Goal: Task Accomplishment & Management: Use online tool/utility

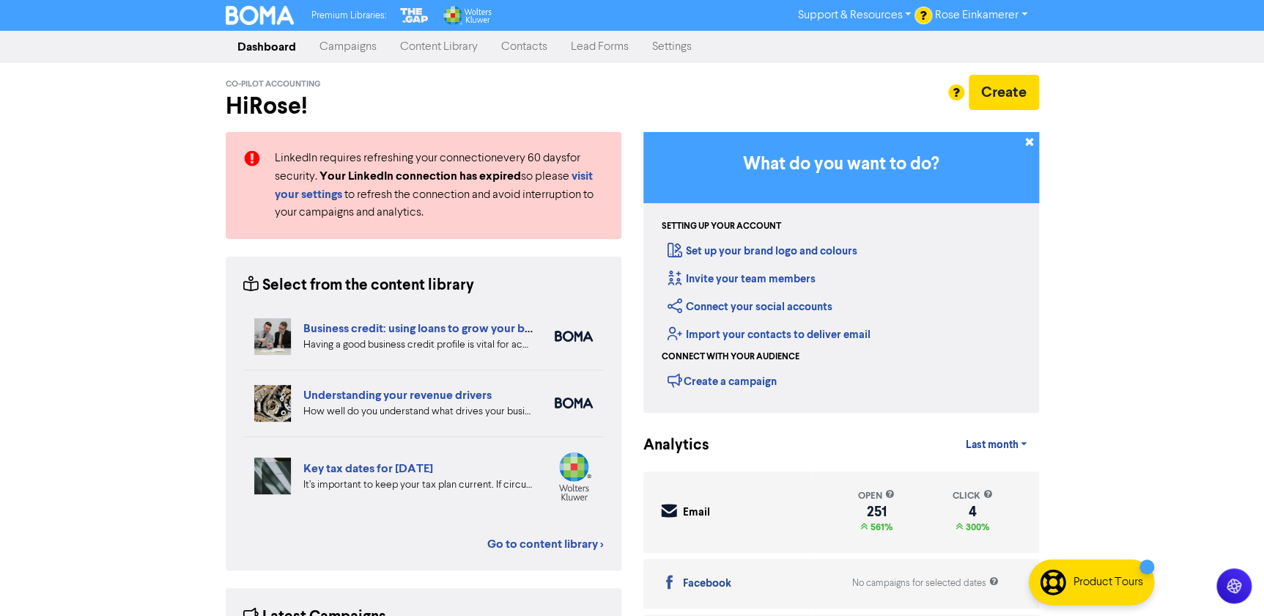
click at [335, 51] on link "Campaigns" at bounding box center [348, 46] width 81 height 29
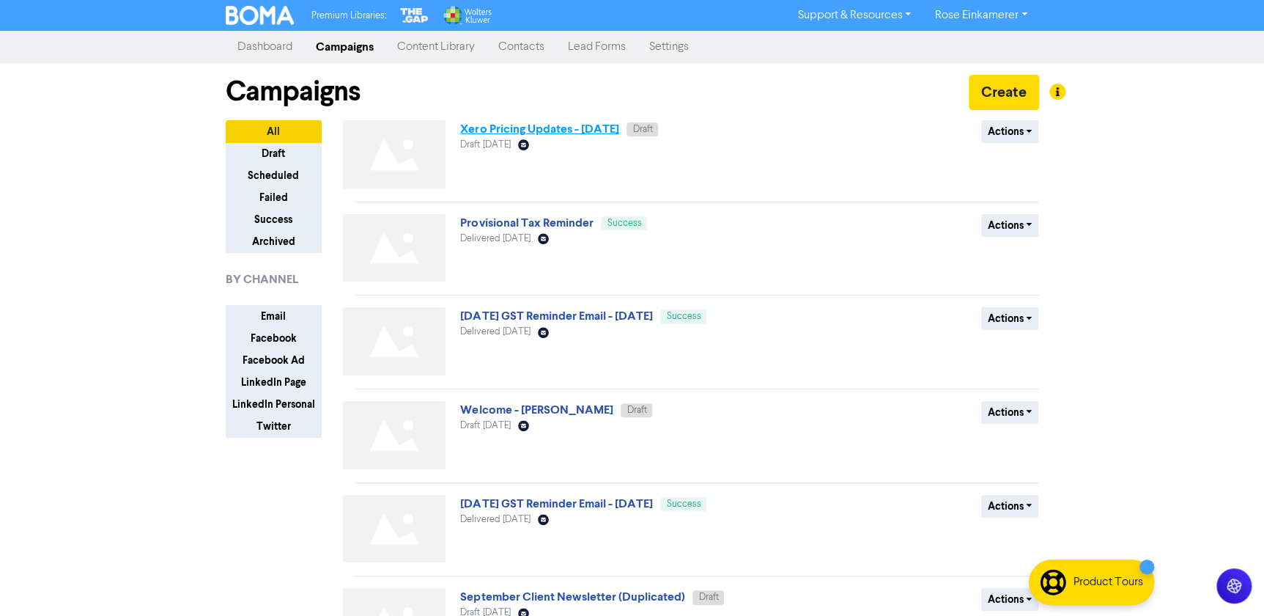
click at [615, 125] on link "Xero Pricing Updates - [DATE]" at bounding box center [539, 129] width 158 height 15
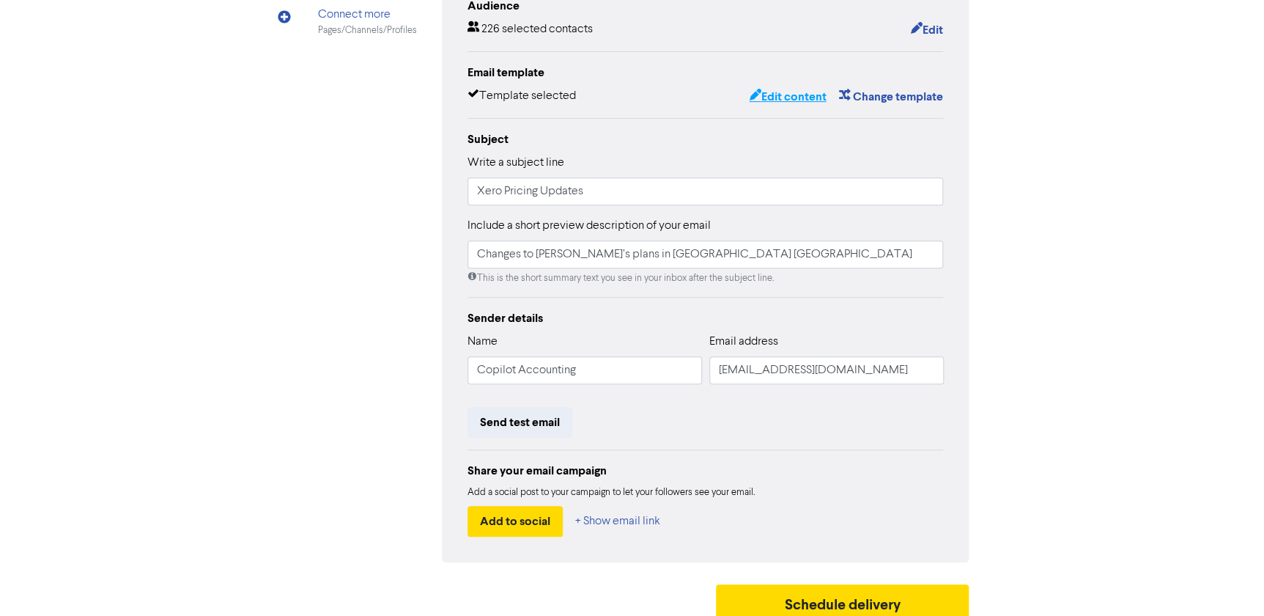
scroll to position [221, 0]
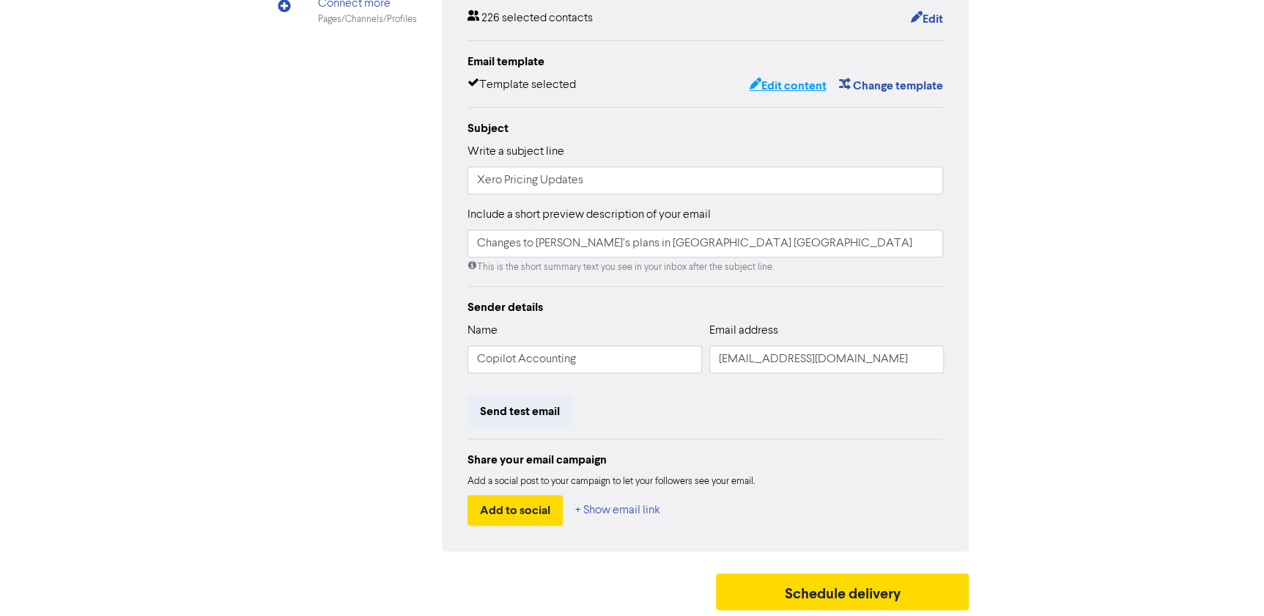
click at [784, 89] on button "Edit content" at bounding box center [787, 85] width 78 height 19
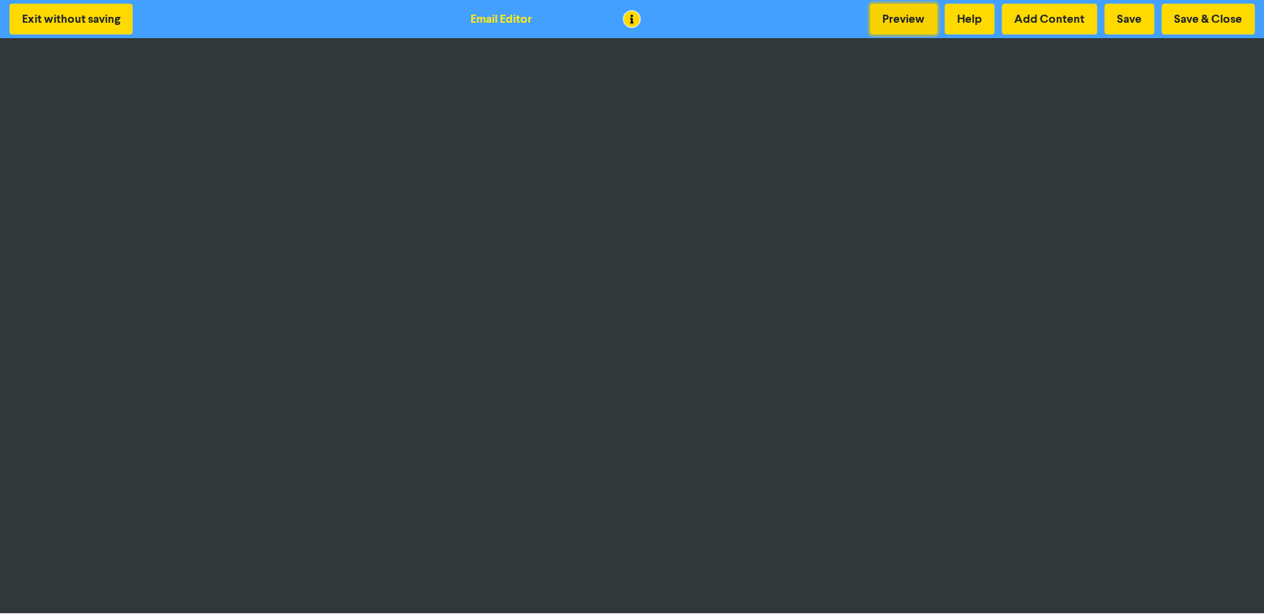
click at [902, 23] on button "Preview" at bounding box center [903, 19] width 67 height 31
click at [1181, 16] on button "Save & Close" at bounding box center [1208, 19] width 93 height 31
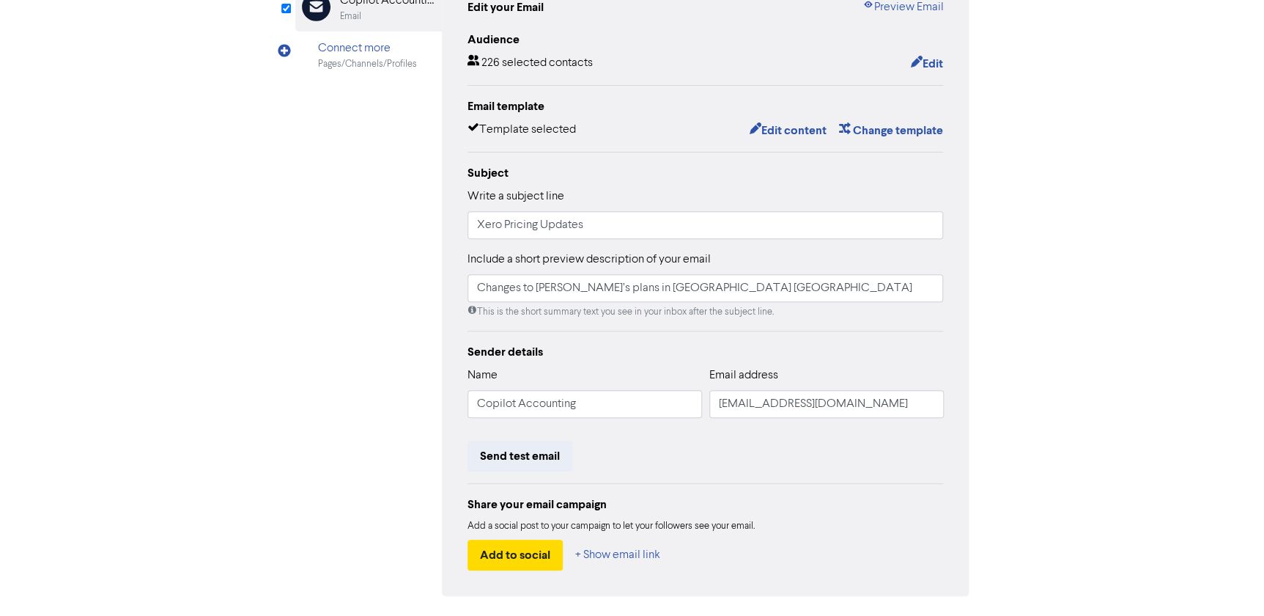
scroll to position [221, 0]
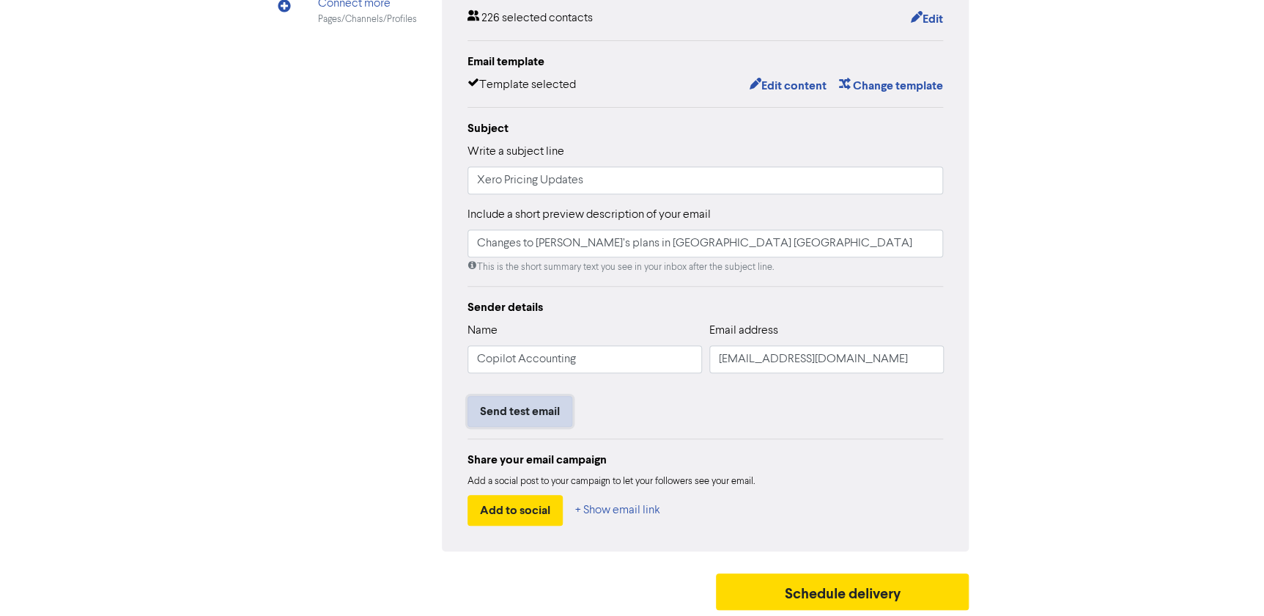
click at [543, 407] on button "Send test email" at bounding box center [520, 411] width 105 height 31
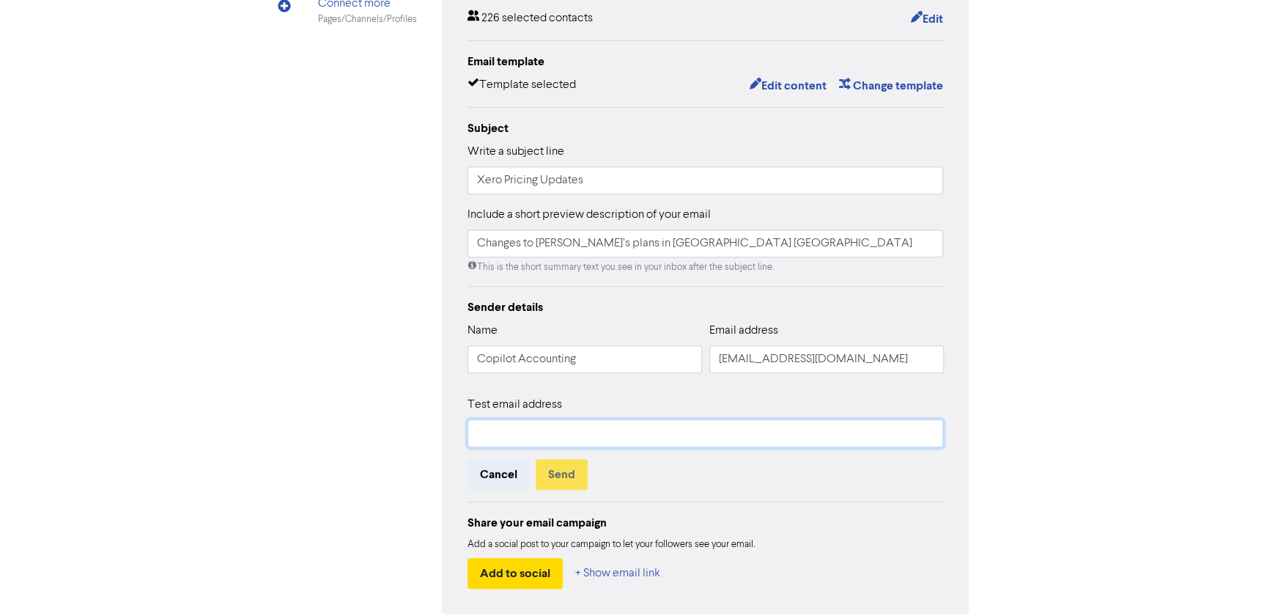
click at [525, 438] on input "text" at bounding box center [706, 433] width 476 height 28
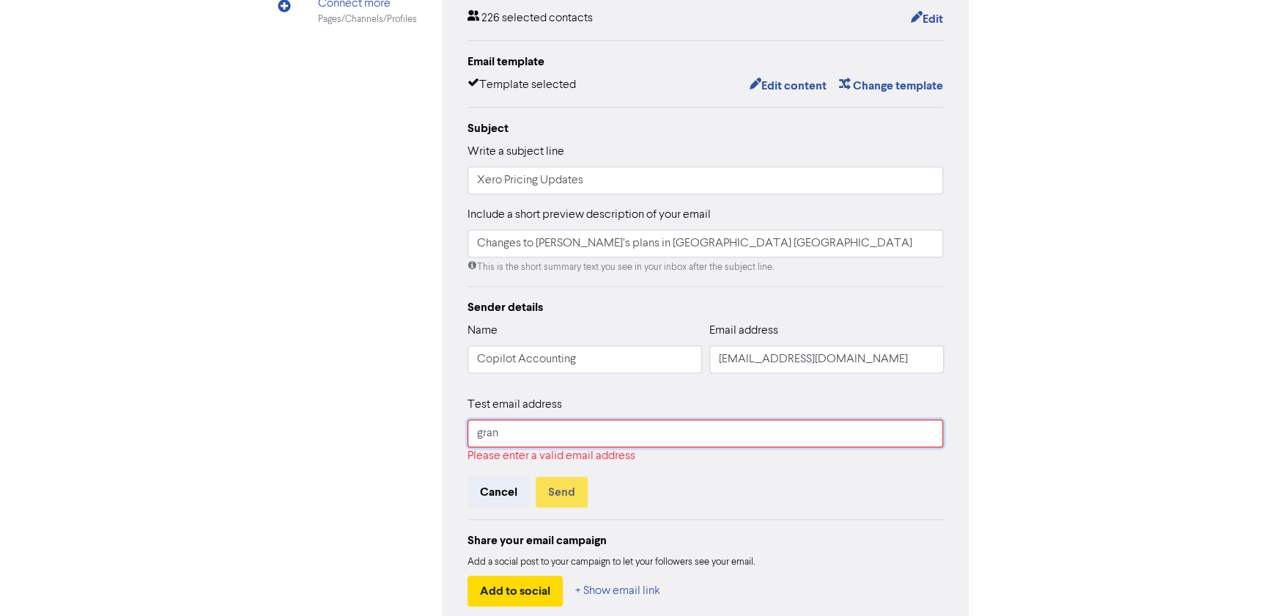
type input "[EMAIL_ADDRESS][DOMAIN_NAME]"
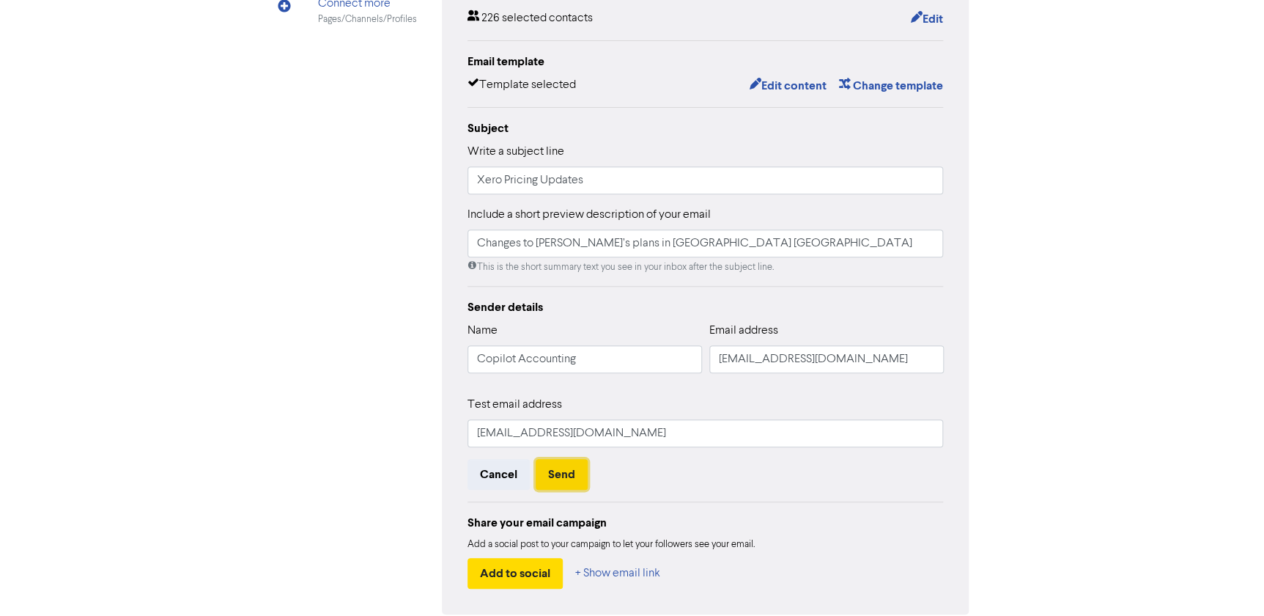
click at [550, 479] on button "Send" at bounding box center [562, 474] width 52 height 31
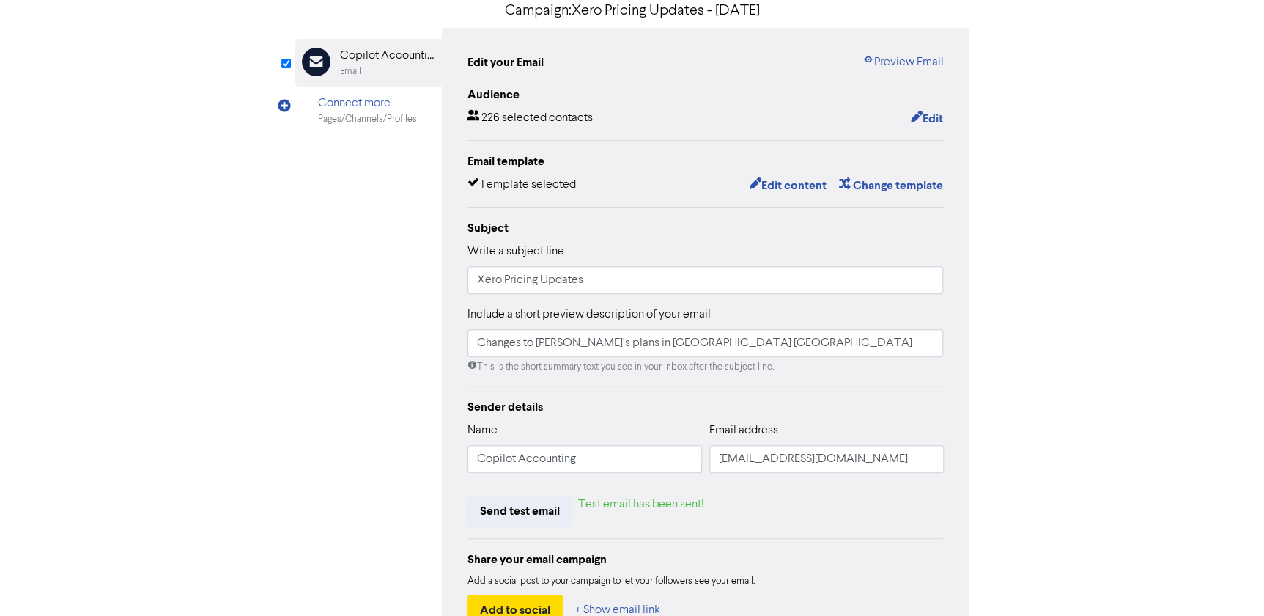
scroll to position [0, 0]
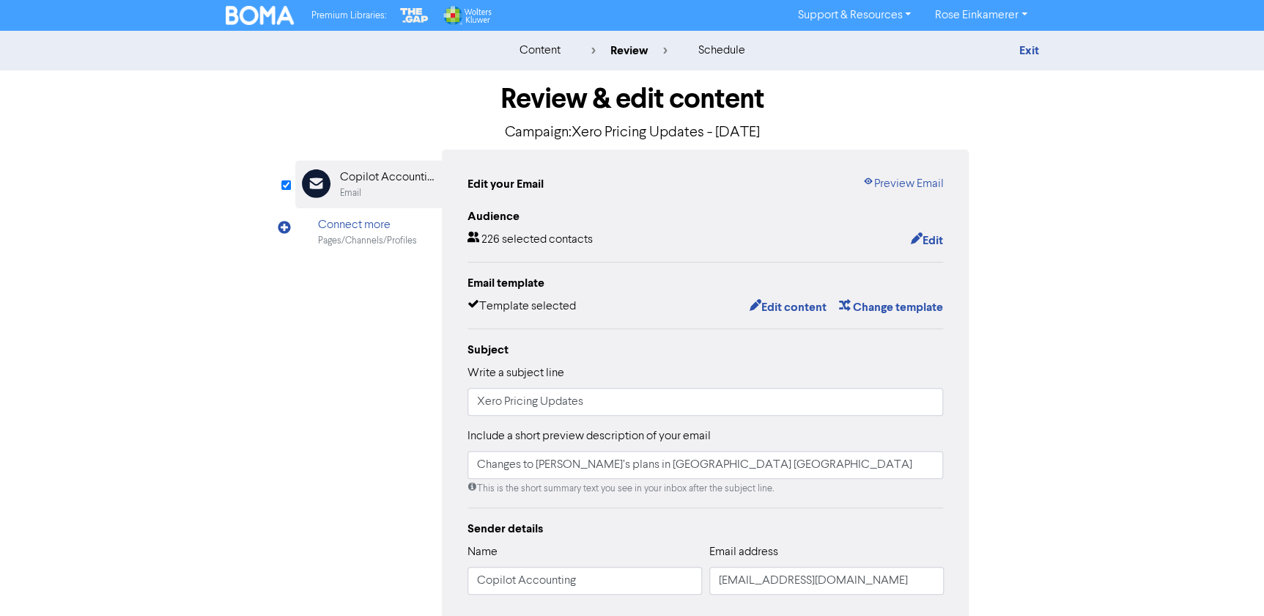
click at [249, 15] on img at bounding box center [260, 15] width 69 height 19
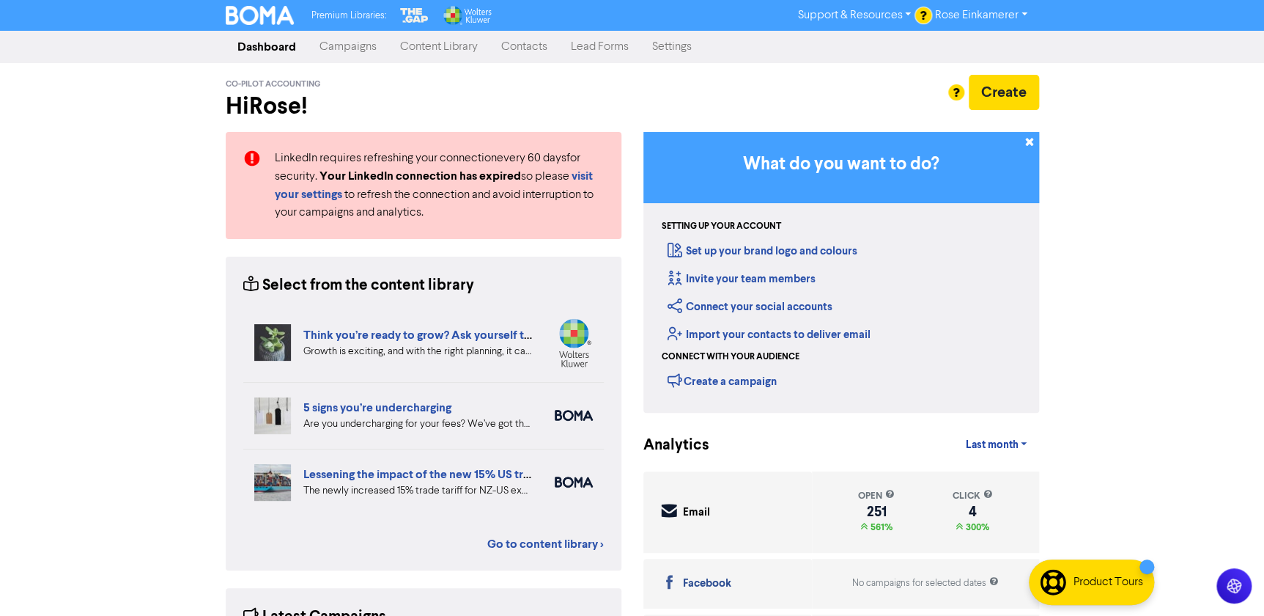
click at [361, 46] on link "Campaigns" at bounding box center [348, 46] width 81 height 29
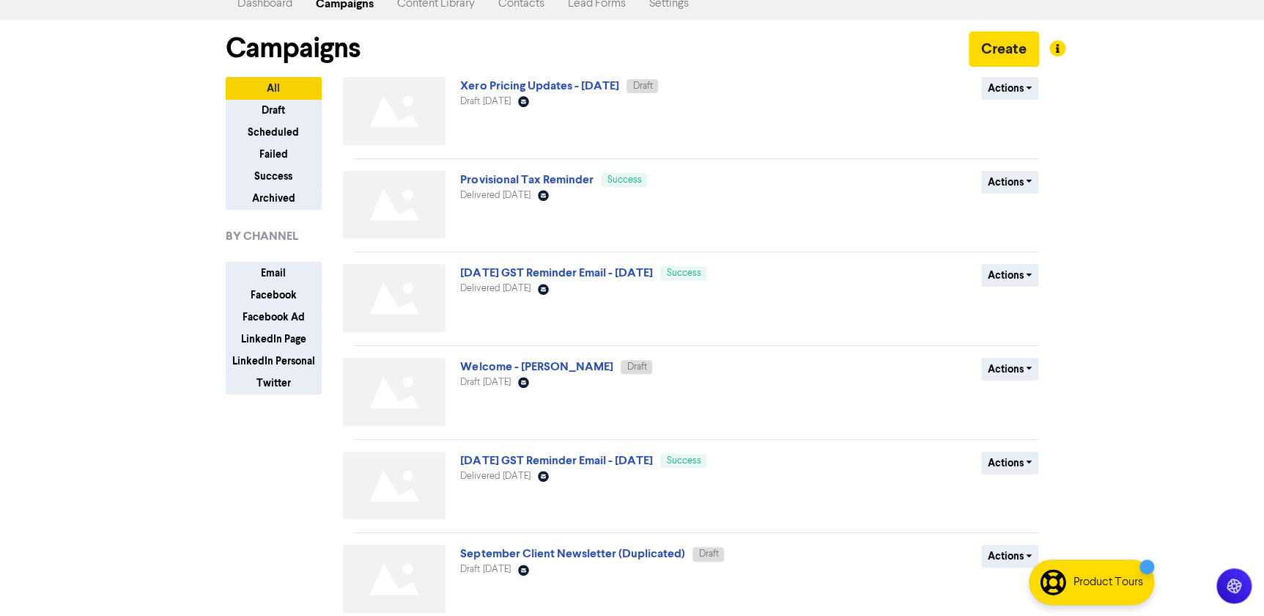
scroll to position [66, 0]
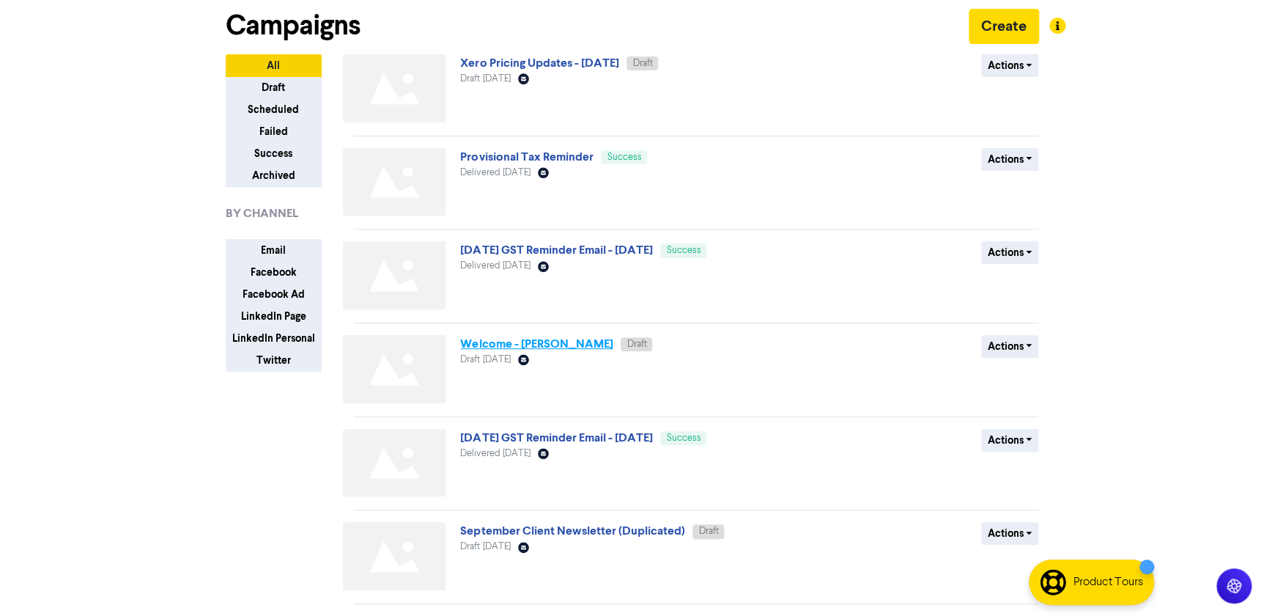
click at [560, 344] on link "Welcome - [PERSON_NAME]" at bounding box center [536, 343] width 152 height 15
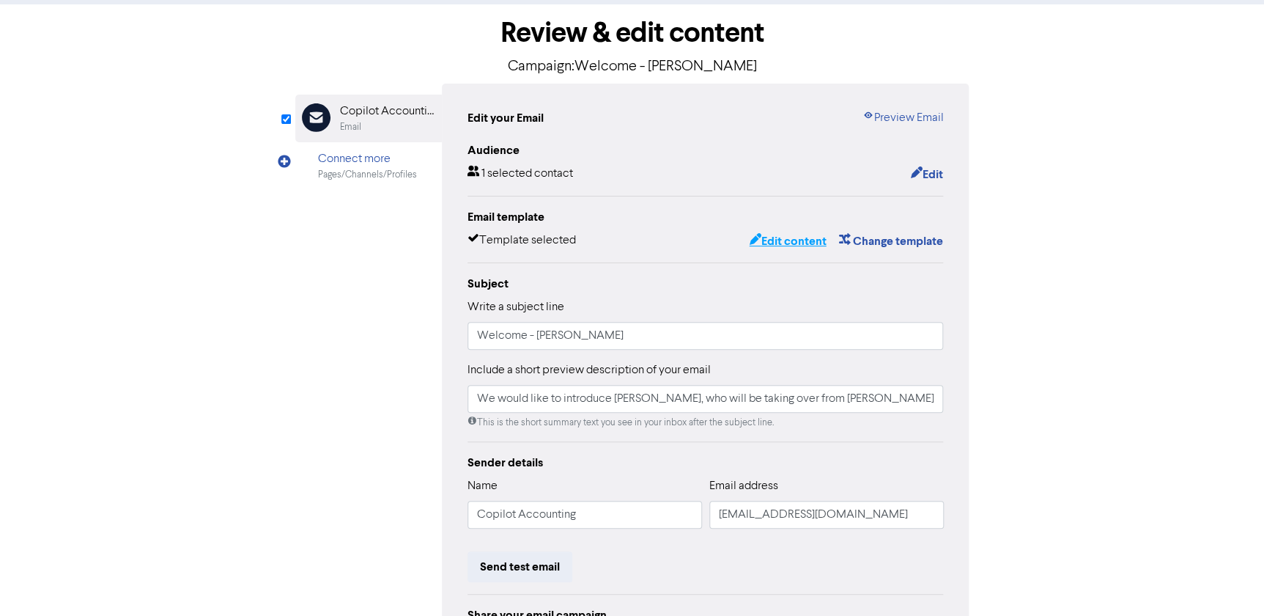
scroll to position [66, 0]
click at [800, 232] on div "Edit content Change template" at bounding box center [840, 241] width 206 height 19
click at [799, 237] on button "Edit content" at bounding box center [787, 241] width 78 height 19
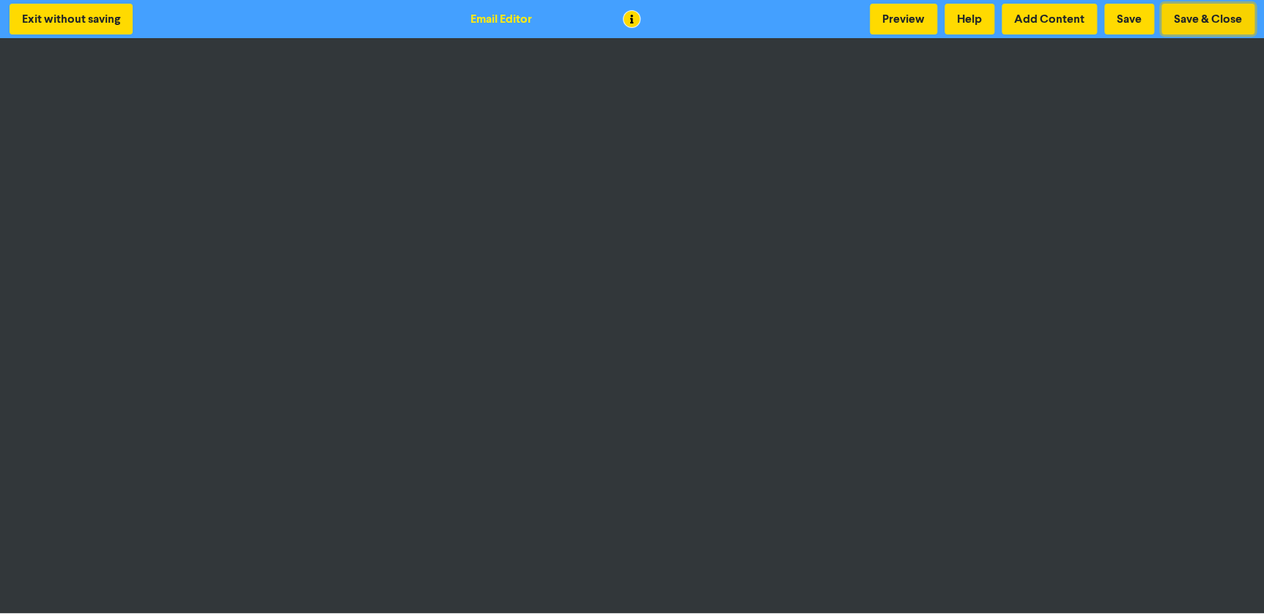
click at [1222, 26] on button "Save & Close" at bounding box center [1208, 19] width 93 height 31
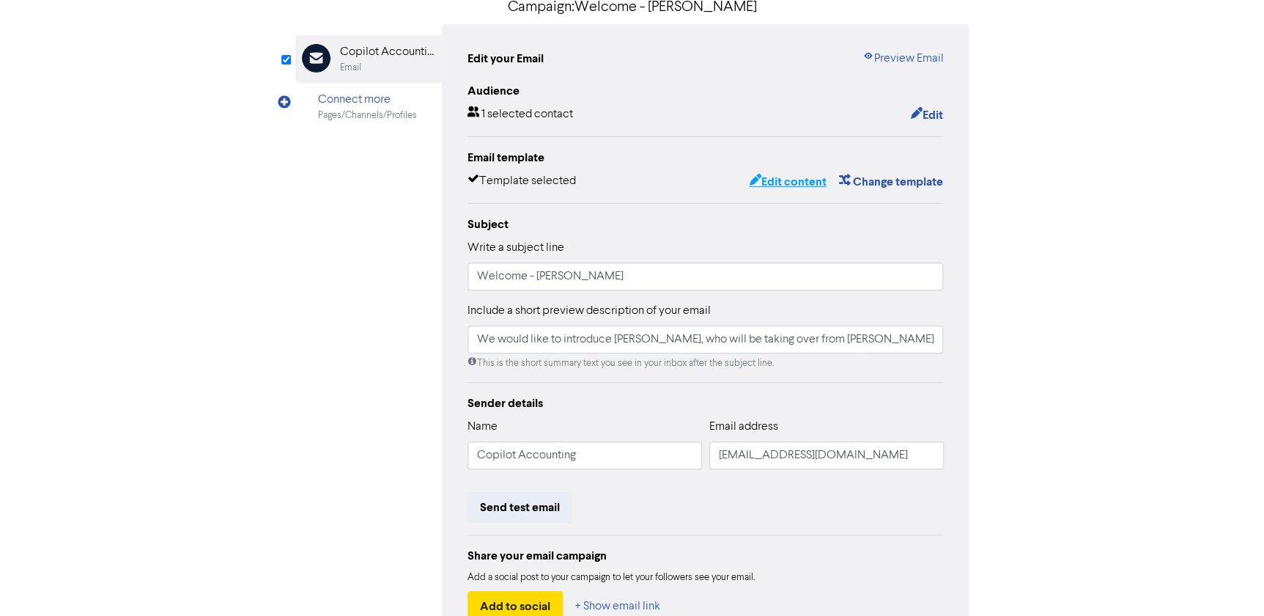
scroll to position [221, 0]
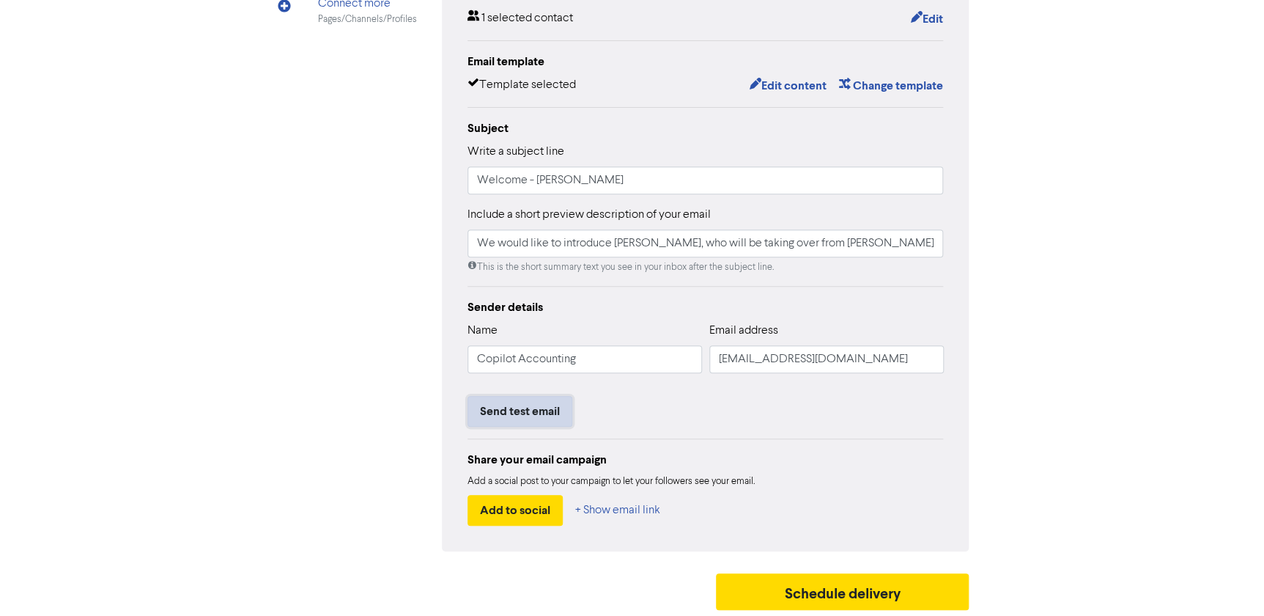
click at [549, 401] on button "Send test email" at bounding box center [520, 411] width 105 height 31
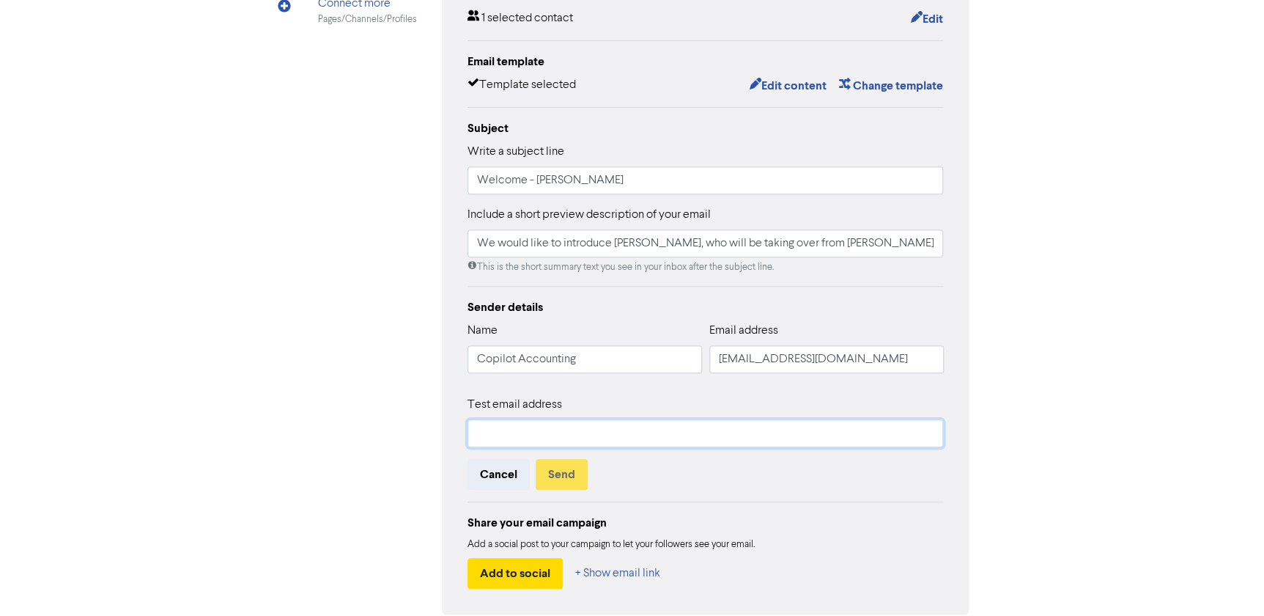
click at [546, 431] on input "text" at bounding box center [706, 433] width 476 height 28
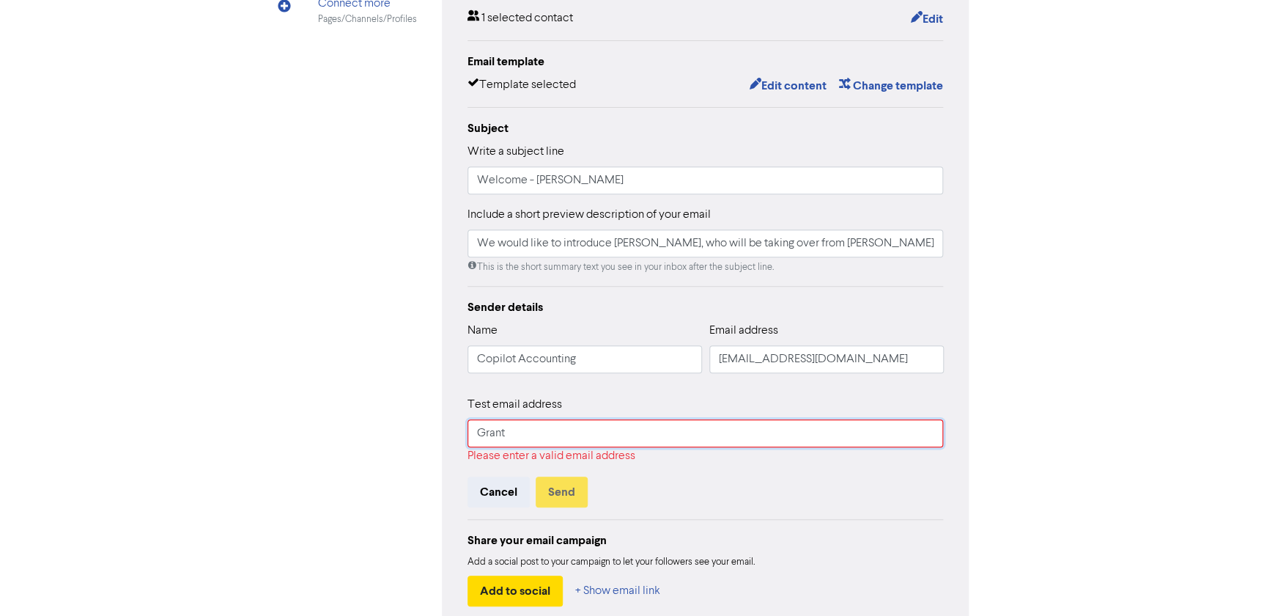
type input "[EMAIL_ADDRESS][DOMAIN_NAME]"
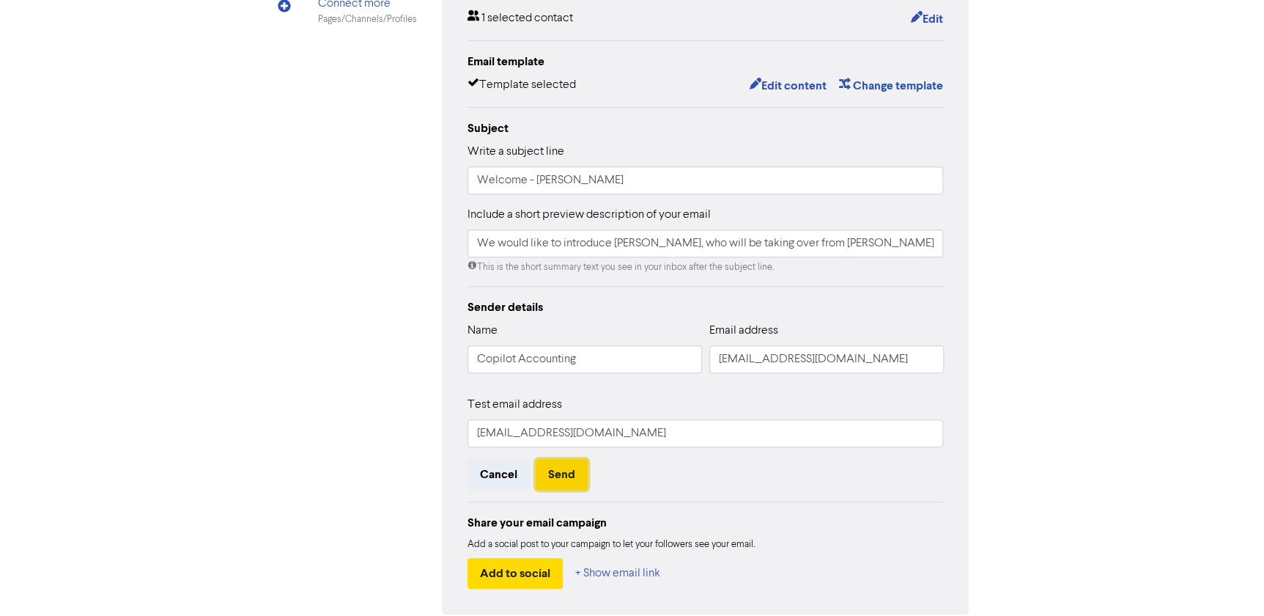
click at [552, 475] on button "Send" at bounding box center [562, 474] width 52 height 31
